Goal: Transaction & Acquisition: Obtain resource

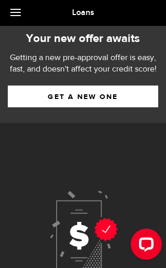
scroll to position [34, 0]
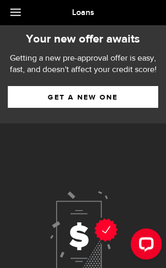
click at [32, 93] on link "Get a new one" at bounding box center [83, 97] width 150 height 22
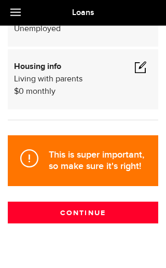
scroll to position [154, 0]
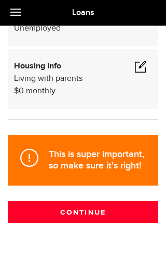
click at [45, 217] on button "Continue" at bounding box center [83, 212] width 150 height 22
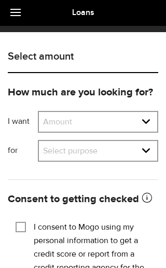
click at [66, 122] on select "Amount $500 $1000 $2000 $3000 $4000 $5000 $6000 $7000 $8000 $9000 $10000 $11000…" at bounding box center [98, 123] width 118 height 22
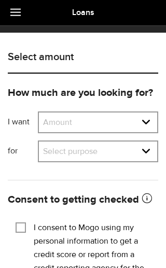
select select "500"
click at [134, 145] on select "Select purpose Credit Card Refinancing/Pay Off Credit Cards Debt Consolidation …" at bounding box center [98, 152] width 118 height 22
click at [131, 149] on select "Select purpose Credit Card Refinancing/Pay Off Credit Cards Debt Consolidation …" at bounding box center [98, 152] width 118 height 22
select select "Car Financing/Loan"
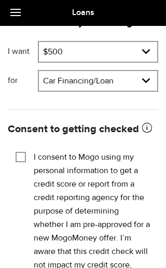
click at [17, 157] on input "I consent to Mogo using my personal information to get a credit score or report…" at bounding box center [21, 156] width 10 height 10
checkbox input "true"
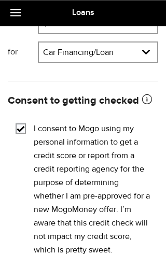
scroll to position [146, 0]
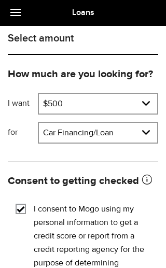
scroll to position [0, 0]
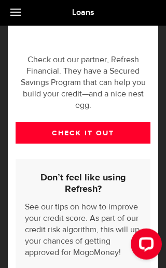
scroll to position [496, 0]
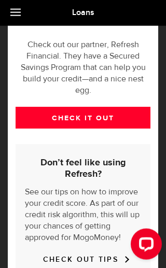
click at [42, 107] on link "CHECK IT OUT" at bounding box center [83, 118] width 135 height 22
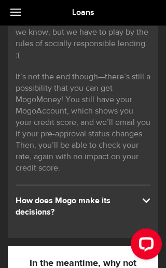
scroll to position [0, 0]
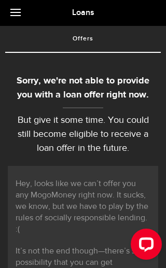
click at [16, 20] on link at bounding box center [18, 13] width 36 height 26
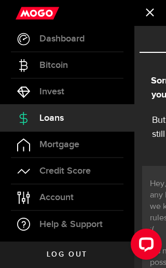
click at [102, 44] on link "Dashboard" at bounding box center [67, 39] width 134 height 26
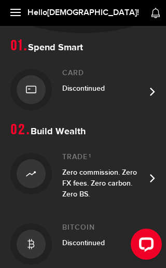
scroll to position [127, 0]
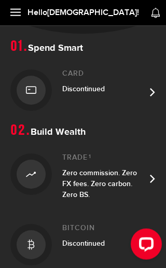
click at [121, 87] on div "Discontinued" at bounding box center [103, 88] width 83 height 11
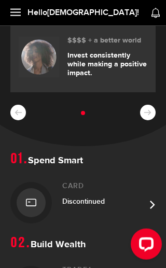
scroll to position [0, 0]
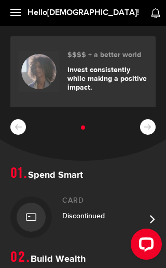
click at [7, 22] on link at bounding box center [18, 13] width 36 height 26
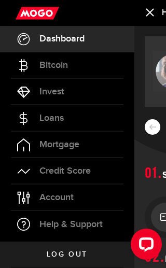
click at [107, 111] on link "Loans" at bounding box center [67, 118] width 134 height 26
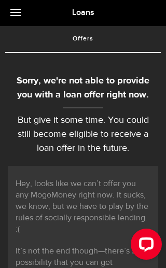
click at [20, 24] on link at bounding box center [18, 13] width 36 height 26
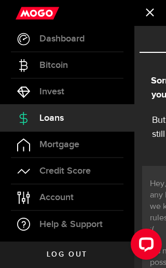
click at [90, 205] on link "Account Compte" at bounding box center [67, 197] width 134 height 26
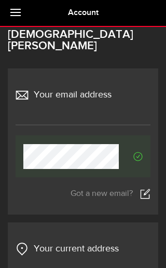
click at [26, 22] on link at bounding box center [18, 13] width 36 height 26
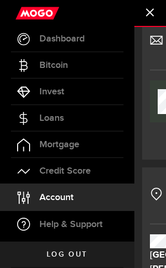
scroll to position [58, 0]
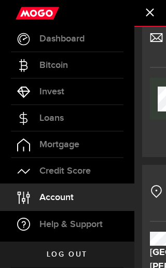
click at [45, 38] on span "Dashboard" at bounding box center [61, 38] width 45 height 9
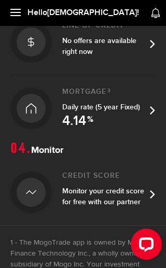
scroll to position [483, 0]
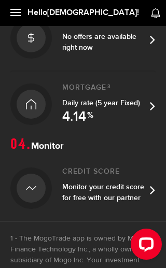
click at [38, 58] on link "Line of credit No offers are available right now" at bounding box center [82, 37] width 145 height 65
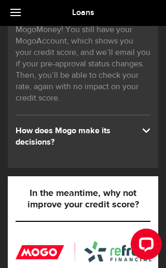
click at [32, 131] on div "How does Mogo make its decisions?" at bounding box center [83, 136] width 135 height 23
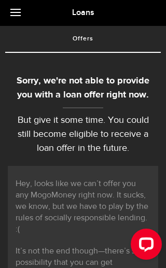
click at [14, 40] on link "Offers (requires attention)" at bounding box center [82, 39] width 155 height 26
click at [20, 50] on link "Offers (requires attention)" at bounding box center [82, 39] width 155 height 26
click at [18, 17] on link at bounding box center [18, 13] width 36 height 26
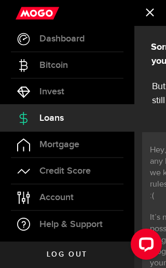
scroll to position [33, 0]
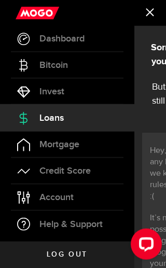
click at [46, 91] on span "Invest" at bounding box center [51, 91] width 25 height 9
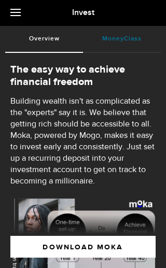
click at [116, 39] on link "MoneyClass (requires attention)" at bounding box center [122, 39] width 78 height 26
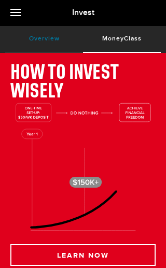
click at [15, 40] on link "Overview (requires attention)" at bounding box center [44, 39] width 78 height 26
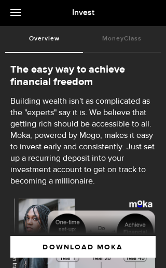
click at [12, 23] on link at bounding box center [18, 13] width 36 height 26
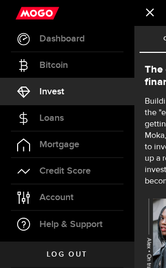
click at [49, 196] on span "Account" at bounding box center [56, 197] width 34 height 9
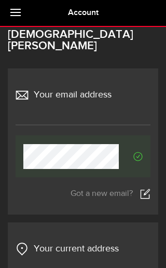
click at [13, 20] on link at bounding box center [18, 13] width 36 height 26
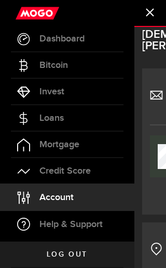
click at [52, 36] on span "Dashboard" at bounding box center [61, 38] width 45 height 9
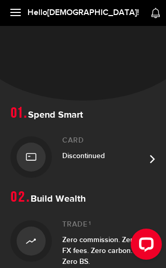
scroll to position [68, 0]
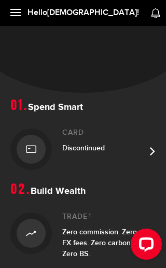
click at [128, 144] on div "Discontinued" at bounding box center [103, 147] width 83 height 11
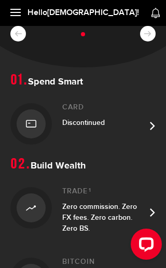
scroll to position [107, 0]
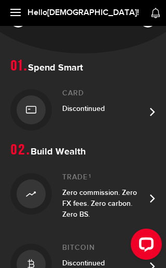
click at [60, 120] on link "Card Discontinued" at bounding box center [82, 109] width 145 height 65
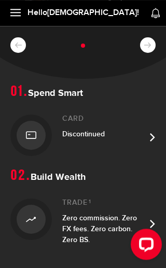
scroll to position [82, 0]
click at [82, 216] on span "Zero commission. Zero FX fees. Zero carbon. Zero BS." at bounding box center [99, 228] width 75 height 31
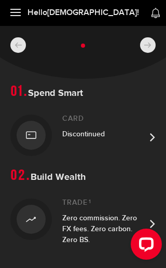
scroll to position [0, 0]
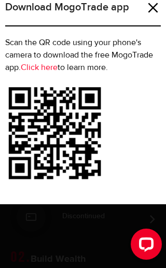
click at [148, 16] on h1 "Download MogoTrade app" at bounding box center [82, 12] width 155 height 27
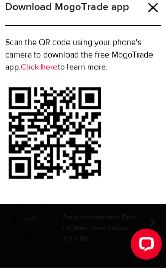
scroll to position [83, 0]
click at [156, 20] on h1 "Download MogoTrade app" at bounding box center [82, 12] width 155 height 27
click at [152, 12] on link at bounding box center [153, 8] width 10 height 10
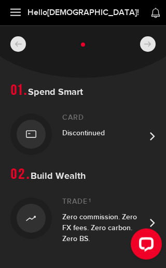
click at [151, 10] on div "Download MogoTrade app Scan the QR code using your phone's camera to download t…" at bounding box center [83, 134] width 166 height 268
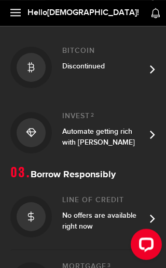
scroll to position [304, 0]
click at [151, 75] on link "Bitcoin Discontinued" at bounding box center [82, 67] width 145 height 65
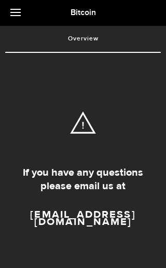
click at [17, 14] on link at bounding box center [18, 13] width 36 height 26
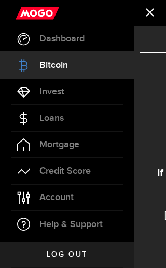
click at [16, 11] on use at bounding box center [38, 13] width 44 height 13
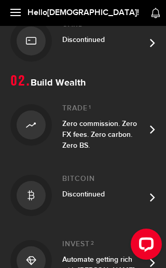
scroll to position [179, 0]
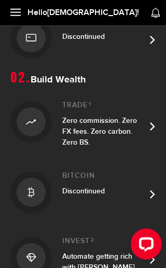
click at [147, 128] on link "Trade 1 Zero commission. Zero FX fees. Zero carbon. Zero BS." at bounding box center [82, 124] width 145 height 70
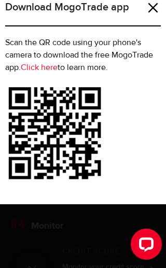
scroll to position [412, 0]
click at [150, 13] on link at bounding box center [153, 8] width 10 height 10
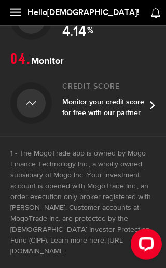
scroll to position [578, 0]
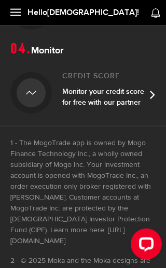
click at [73, 96] on span "Monitor your credit score for free with our partner" at bounding box center [103, 97] width 82 height 20
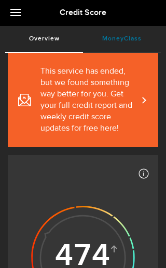
click at [146, 38] on link "MoneyClass (requires attention)" at bounding box center [122, 39] width 78 height 26
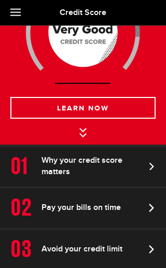
scroll to position [188, 0]
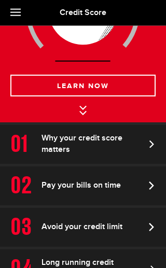
click at [146, 146] on icon at bounding box center [151, 144] width 17 height 8
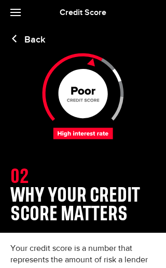
click at [25, 36] on link "Back" at bounding box center [27, 39] width 35 height 11
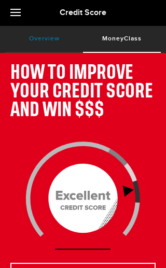
click at [28, 40] on link "Overview (requires attention)" at bounding box center [44, 39] width 78 height 26
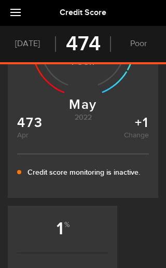
scroll to position [236, 0]
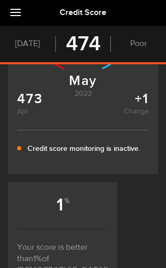
click at [131, 106] on icon at bounding box center [83, 19] width 132 height 189
click at [23, 51] on li "[DATE] [DATE]" at bounding box center [27, 44] width 55 height 16
click at [32, 37] on li "[DATE] [DATE]" at bounding box center [27, 44] width 55 height 16
click at [78, 38] on span "474" at bounding box center [83, 43] width 35 height 11
click at [137, 53] on ul "[DATE] [DATE] 474 ? Poor ..." at bounding box center [83, 44] width 166 height 36
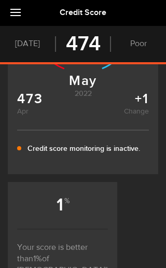
click at [3, 14] on link at bounding box center [18, 13] width 36 height 26
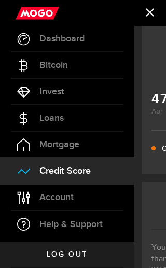
click at [102, 203] on link "Account Compte" at bounding box center [67, 197] width 134 height 26
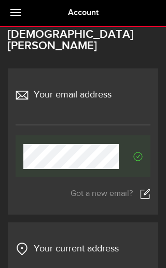
click at [18, 47] on h3 "[DEMOGRAPHIC_DATA][PERSON_NAME]" at bounding box center [83, 46] width 150 height 35
click at [16, 18] on link at bounding box center [18, 13] width 36 height 26
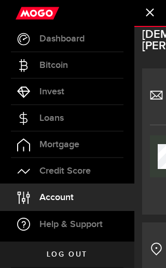
click at [91, 93] on link "Invest" at bounding box center [67, 92] width 134 height 26
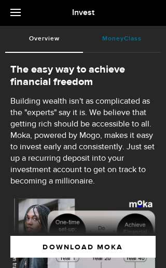
click at [135, 37] on link "MoneyClass (requires attention)" at bounding box center [122, 39] width 78 height 26
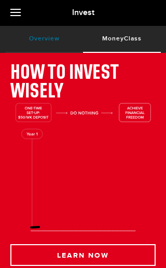
click at [15, 26] on link "Overview (requires attention)" at bounding box center [44, 39] width 78 height 26
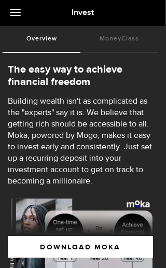
scroll to position [0, 3]
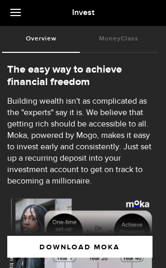
click at [21, 23] on link at bounding box center [18, 13] width 36 height 26
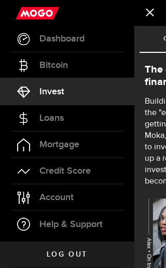
click at [46, 63] on span "Bitcoin" at bounding box center [53, 65] width 28 height 9
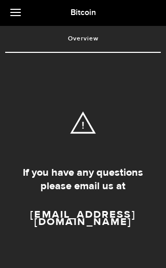
click at [18, 20] on link at bounding box center [18, 13] width 36 height 26
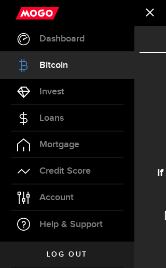
click at [53, 39] on span "Dashboard" at bounding box center [61, 38] width 45 height 9
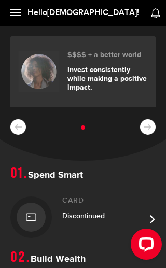
click at [150, 128] on div "$$$$ + a better world Invest consistently while making a positive impact." at bounding box center [83, 93] width 166 height 135
click at [155, 128] on div "$$$$ + a better world Invest consistently while making a positive impact." at bounding box center [83, 93] width 166 height 135
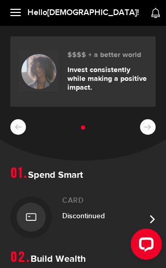
click at [59, 67] on icon at bounding box center [38, 71] width 41 height 41
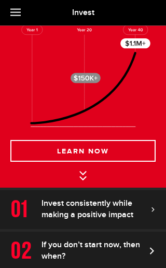
scroll to position [105, 0]
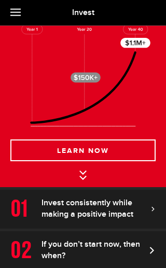
click at [69, 161] on button "LEARN NOW" at bounding box center [82, 150] width 145 height 22
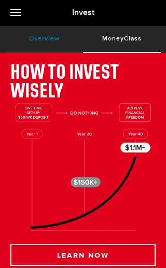
click at [42, 38] on link "Overview (requires attention)" at bounding box center [44, 39] width 78 height 26
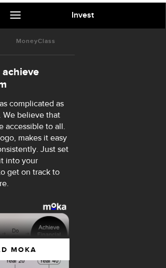
scroll to position [0, 87]
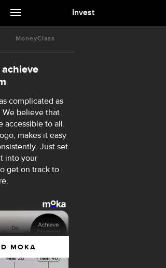
click at [19, 24] on link at bounding box center [18, 13] width 36 height 26
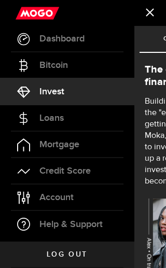
click at [101, 122] on link "Loans" at bounding box center [67, 118] width 134 height 26
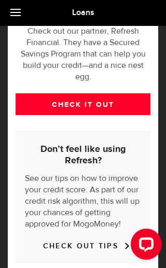
scroll to position [524, 0]
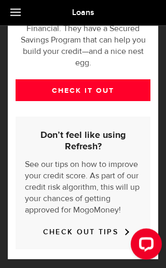
click at [64, 224] on div "Don’t feel like using Refresh? See our tips on how to improve your credit score…" at bounding box center [83, 183] width 135 height 133
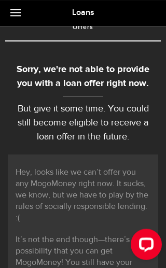
scroll to position [0, 0]
